Goal: Task Accomplishment & Management: Use online tool/utility

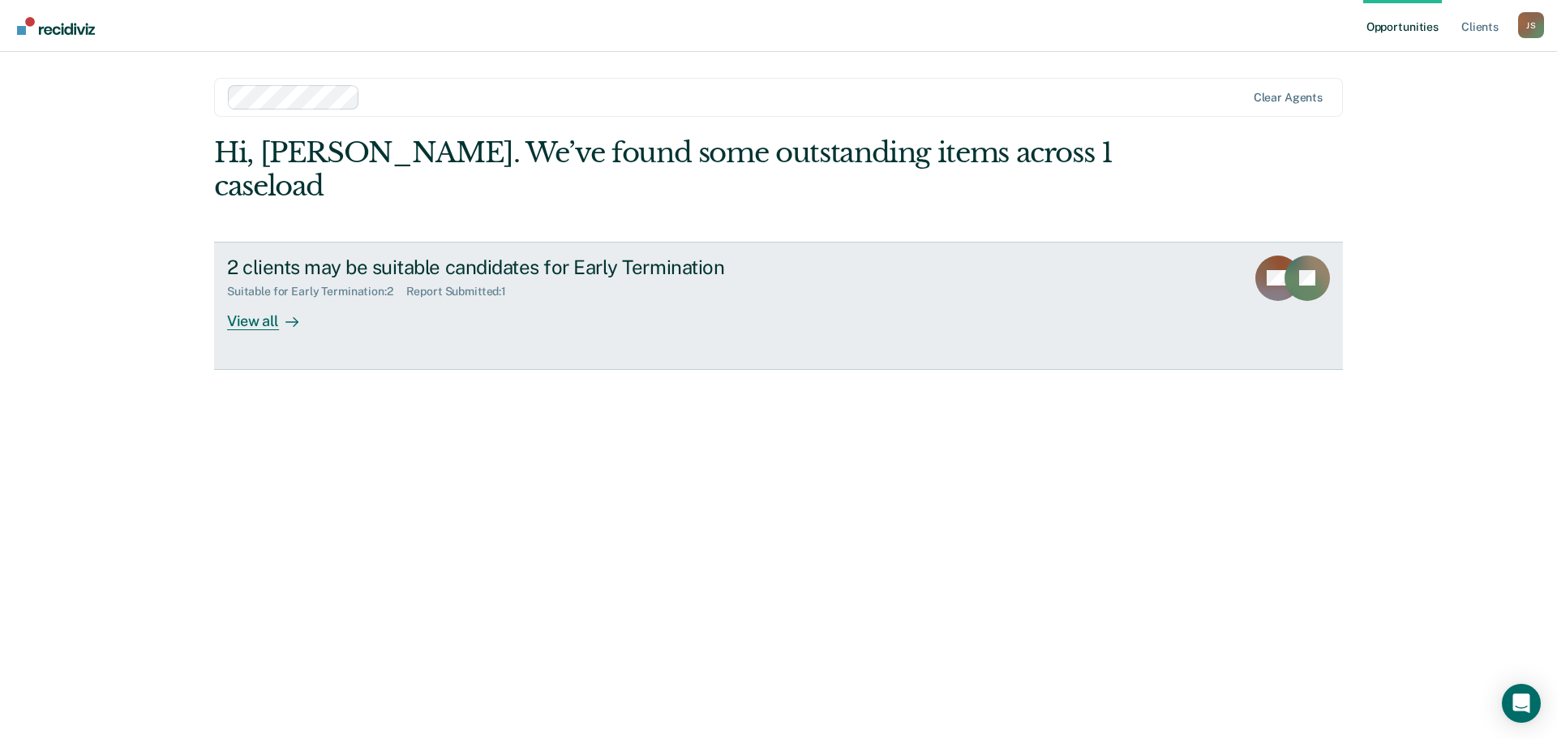
click at [279, 311] on div at bounding box center [288, 320] width 19 height 19
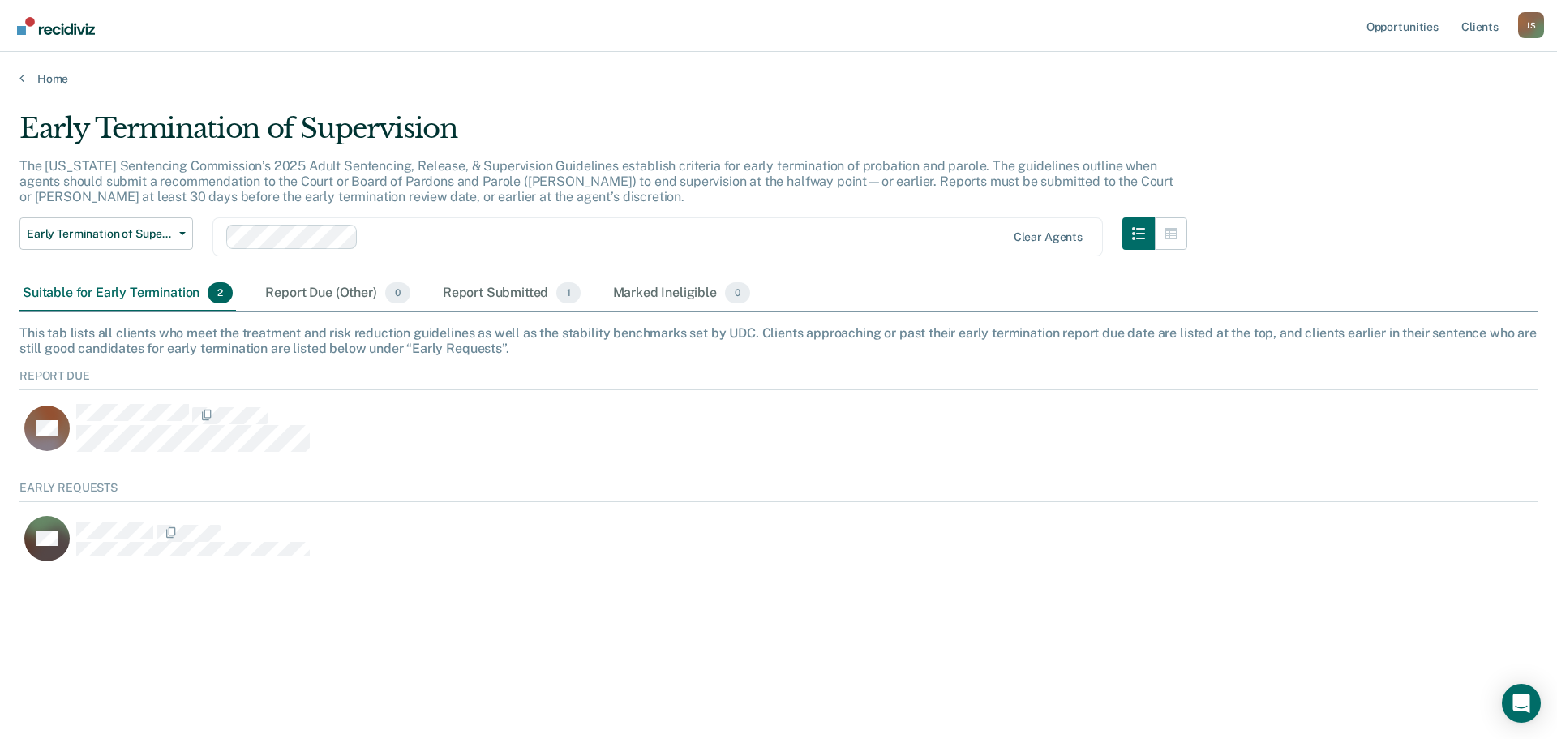
scroll to position [87, 1506]
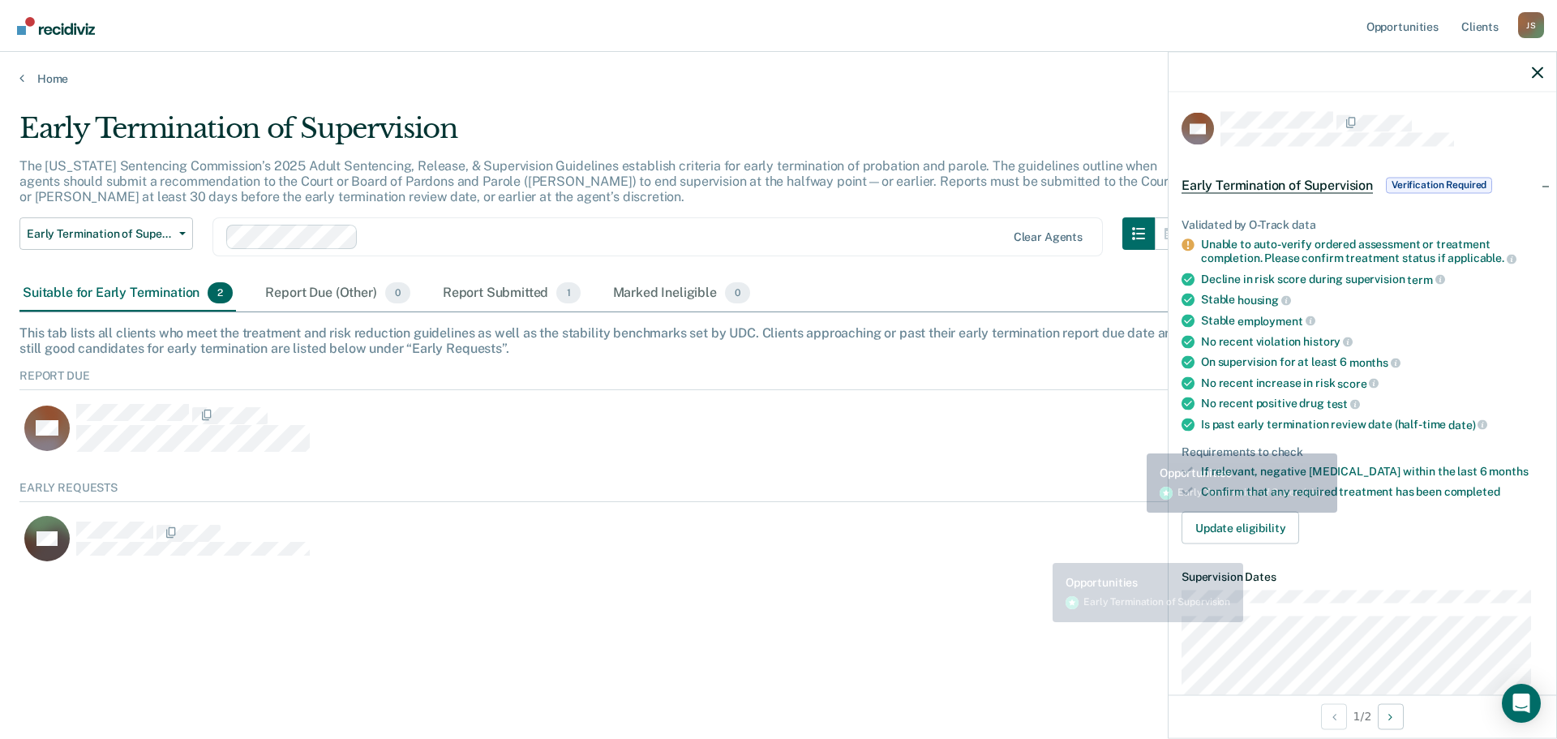
drag, startPoint x: 582, startPoint y: 726, endPoint x: 472, endPoint y: 737, distance: 110.9
click at [581, 726] on main "Early Termination of Supervision The [US_STATE] Sentencing Commission’s 2025 Ad…" at bounding box center [778, 410] width 1557 height 648
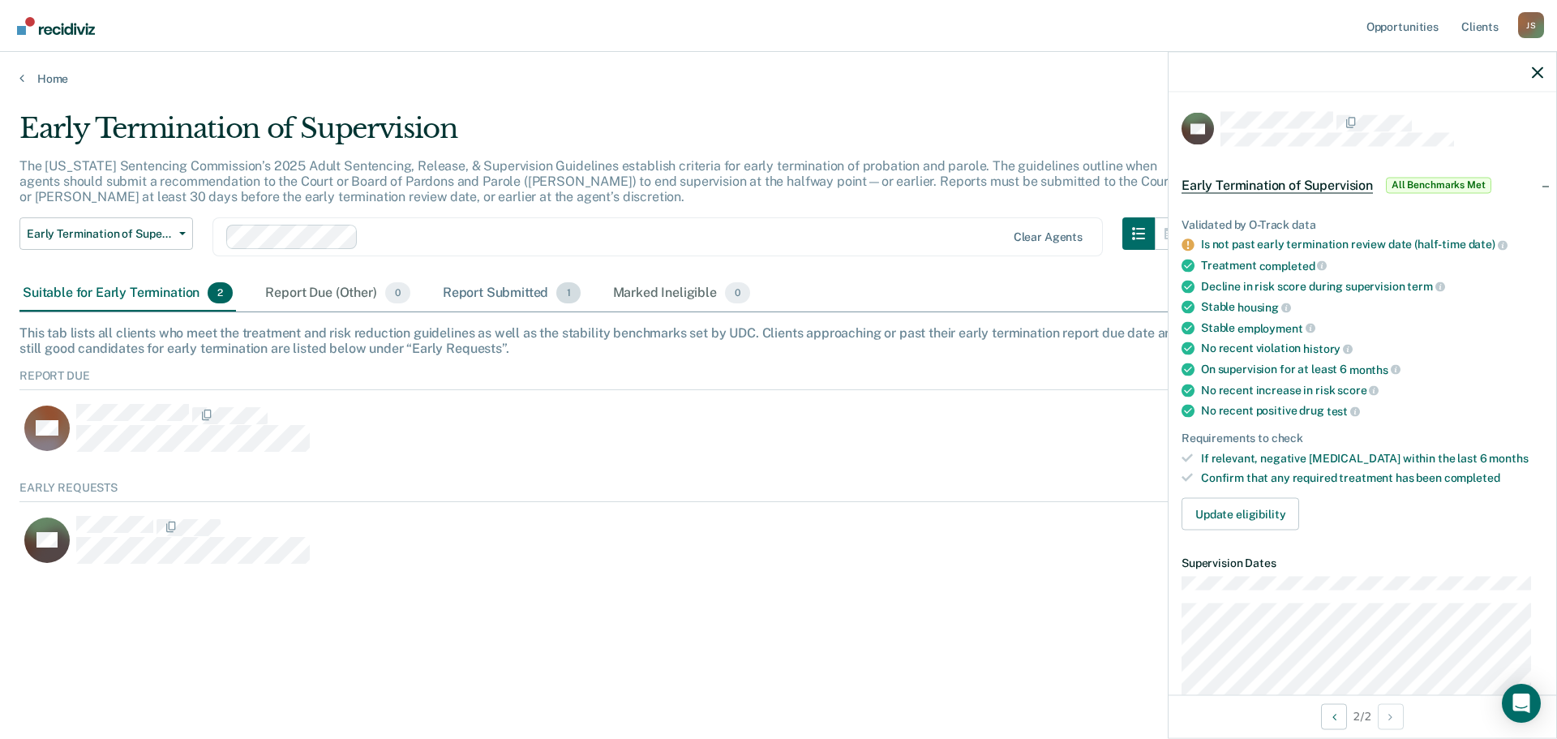
click at [471, 295] on div "Report Submitted 1" at bounding box center [512, 294] width 144 height 36
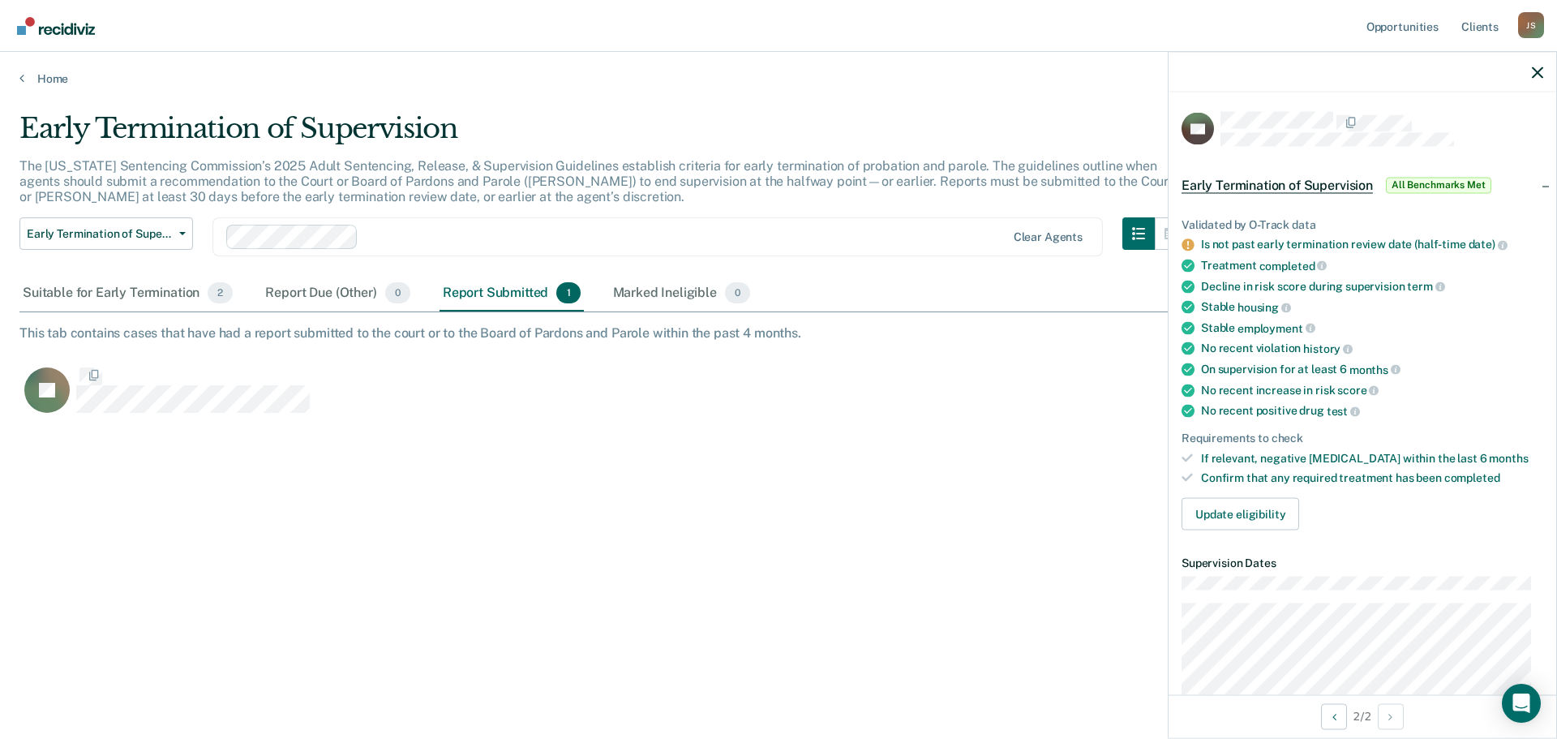
scroll to position [493, 1506]
click at [162, 311] on div "Suitable for Early Termination 2 Report Due (Other) 0 Report Submitted 1 Marked…" at bounding box center [778, 294] width 1518 height 36
click at [162, 297] on div "Suitable for Early Termination 2" at bounding box center [127, 294] width 217 height 36
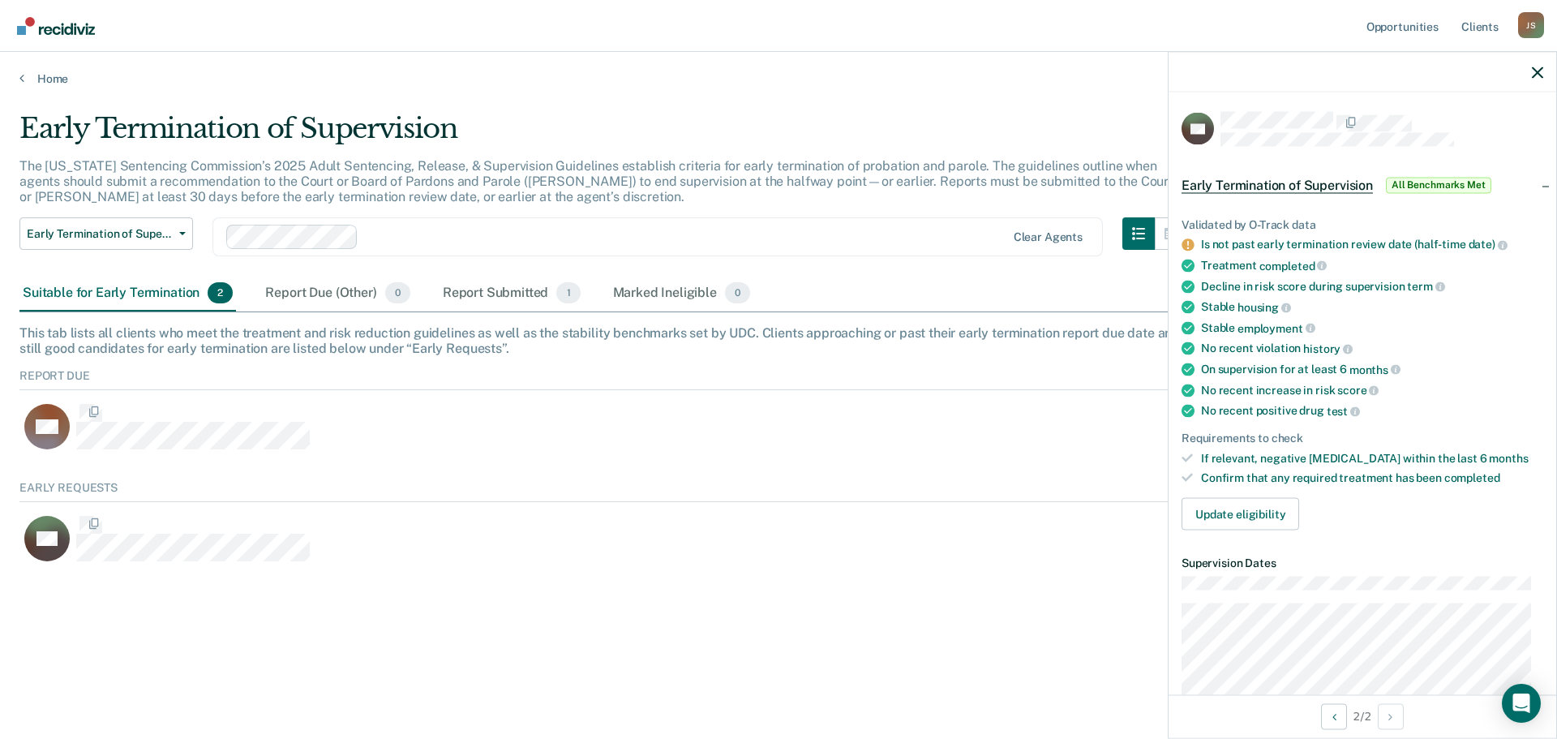
scroll to position [87, 1506]
click at [535, 294] on div "Report Submitted 1" at bounding box center [512, 294] width 144 height 36
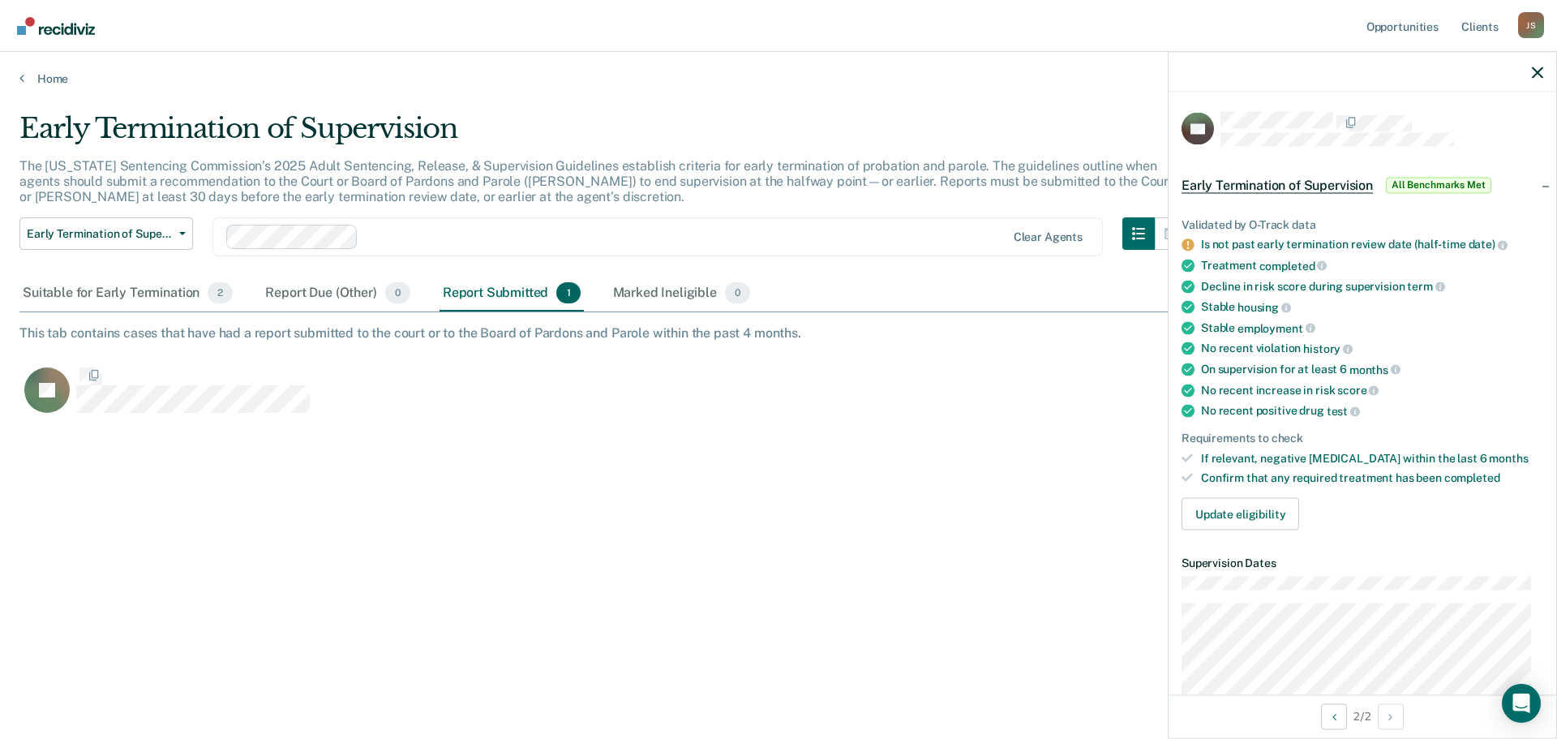
scroll to position [493, 1506]
click at [126, 294] on div "Suitable for Early Termination 2" at bounding box center [127, 294] width 217 height 36
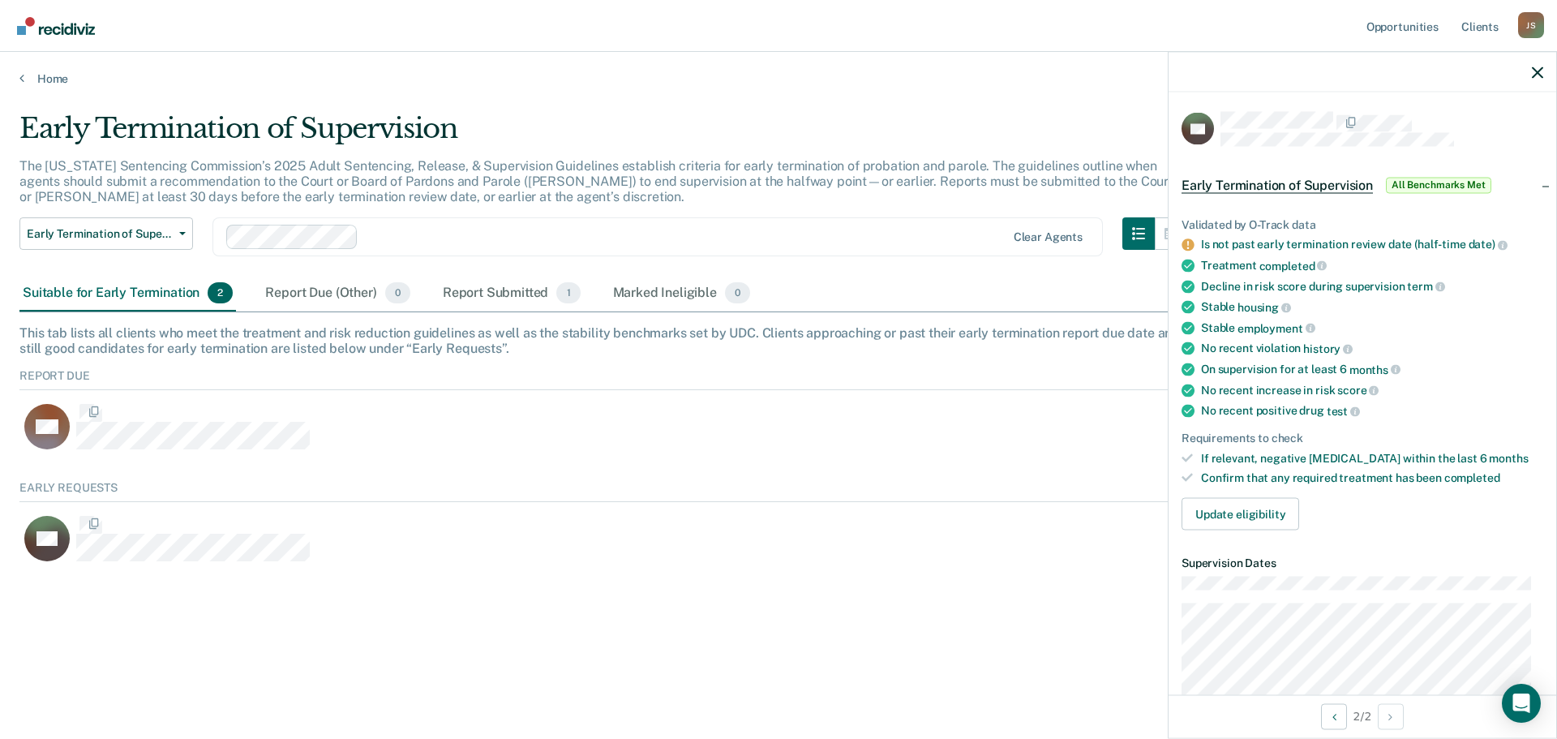
scroll to position [87, 1506]
click at [174, 238] on button "Early Termination of Supervision" at bounding box center [106, 233] width 174 height 32
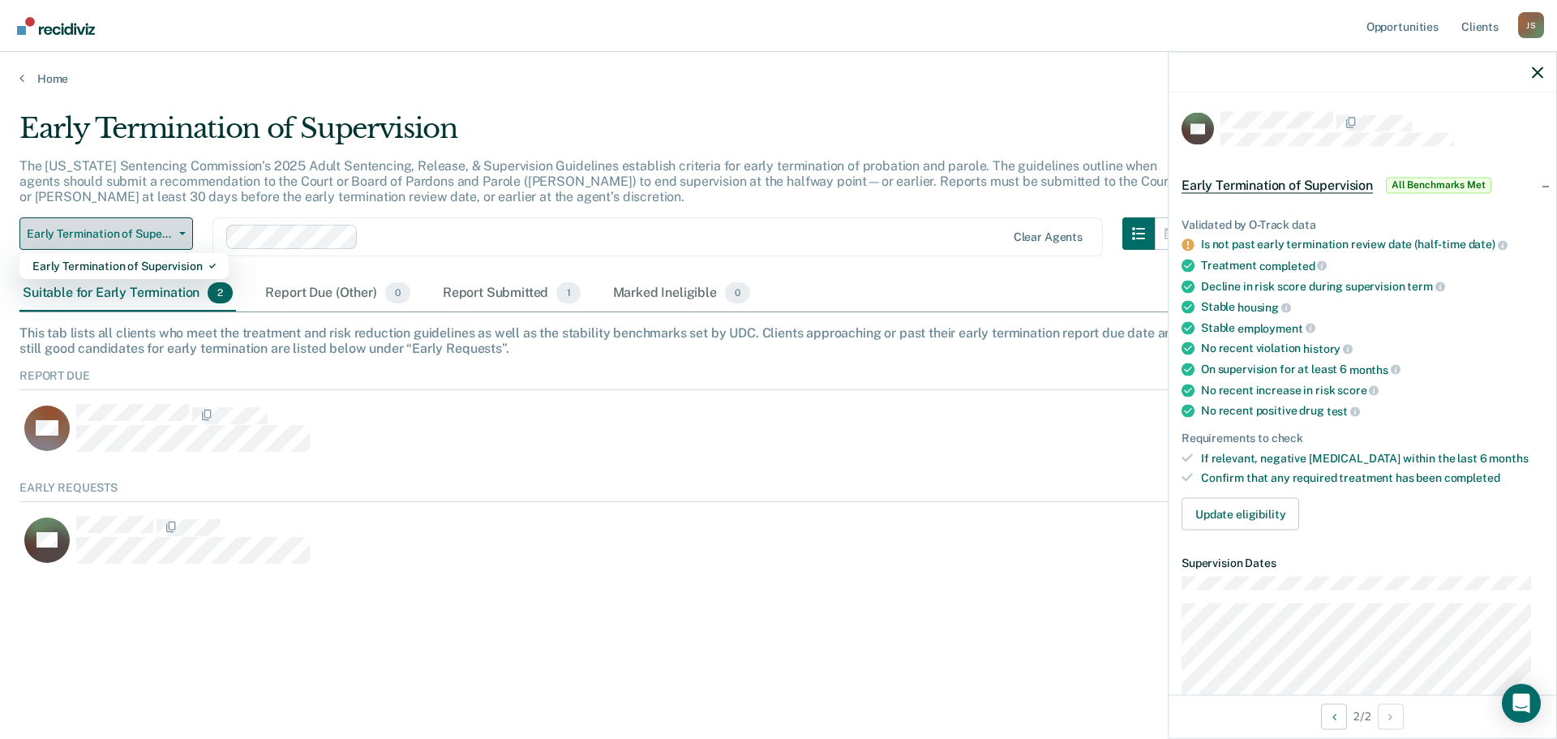
click at [174, 238] on button "Early Termination of Supervision" at bounding box center [106, 233] width 174 height 32
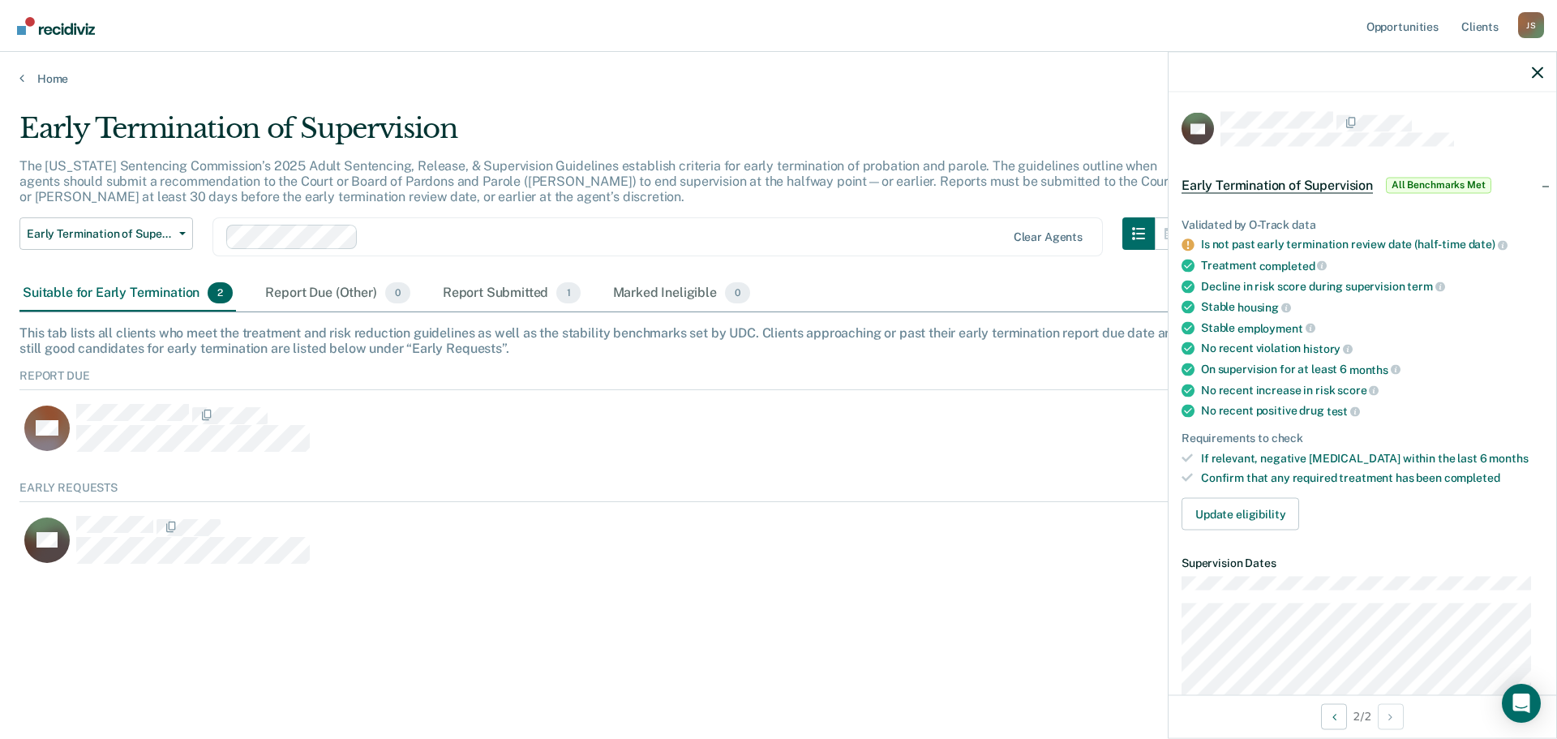
click at [1538, 64] on div at bounding box center [1362, 72] width 388 height 41
click at [1536, 71] on icon "button" at bounding box center [1537, 71] width 11 height 11
